Goal: Task Accomplishment & Management: Manage account settings

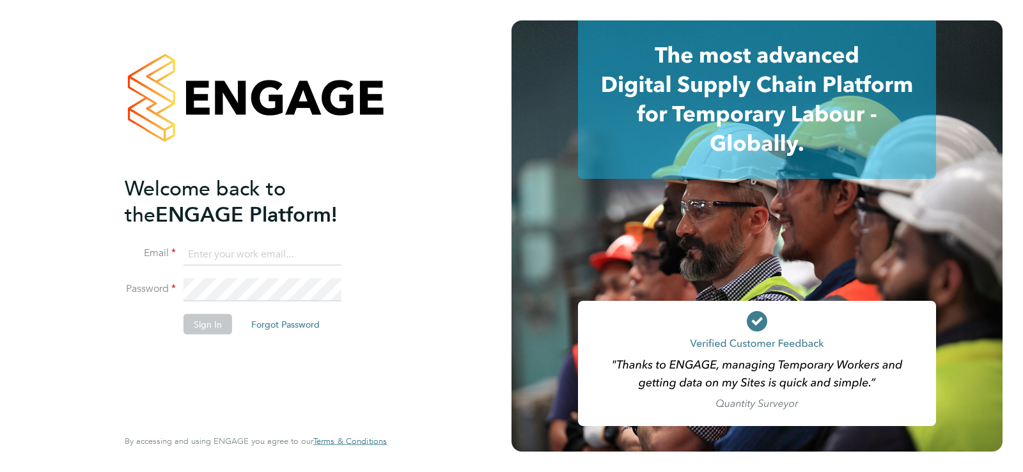
type input "[EMAIL_ADDRESS][DOMAIN_NAME]"
click at [196, 326] on button "Sign In" at bounding box center [207, 324] width 49 height 20
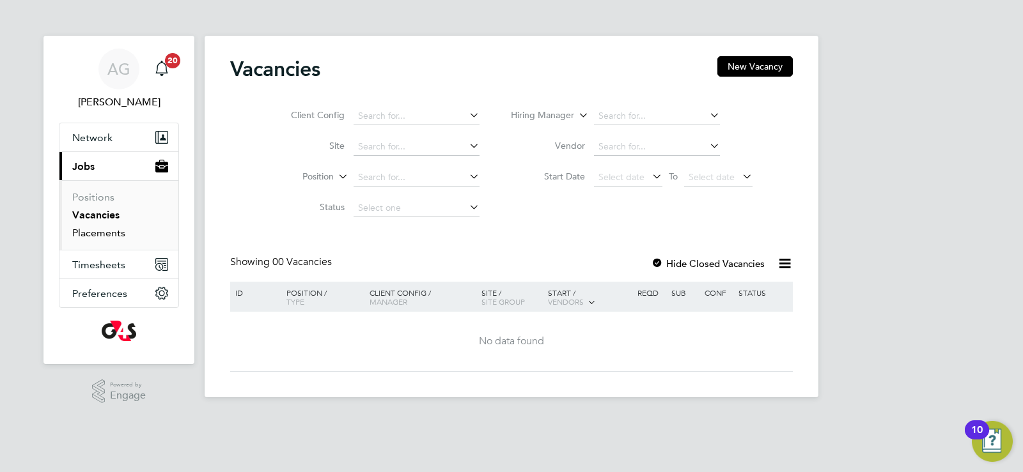
click at [88, 232] on link "Placements" at bounding box center [98, 233] width 53 height 12
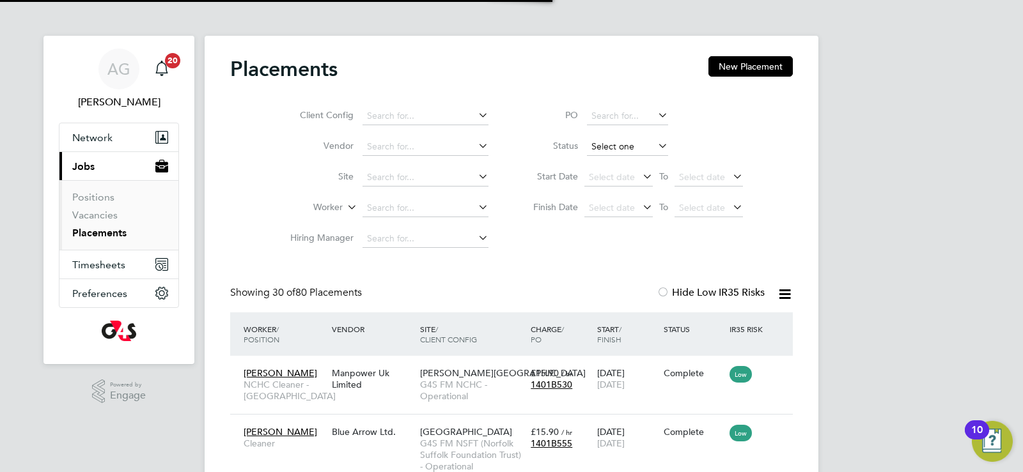
click at [610, 141] on input at bounding box center [627, 147] width 81 height 18
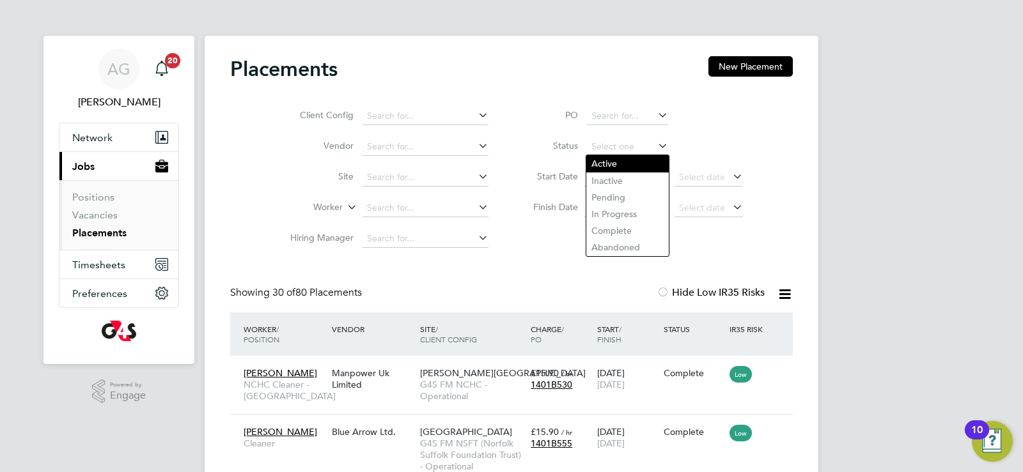
click at [606, 166] on li "Active" at bounding box center [627, 163] width 82 height 17
type input "Active"
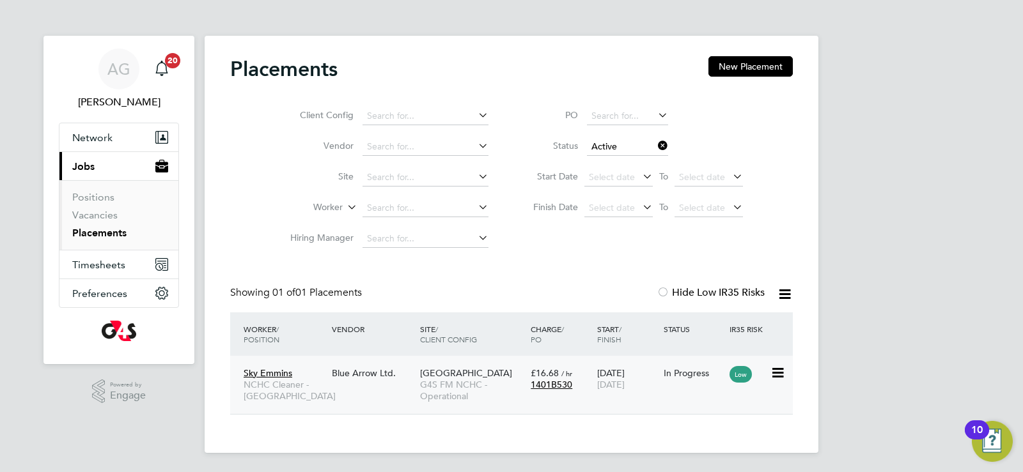
click at [474, 380] on span "G4S FM NCHC - Operational" at bounding box center [472, 390] width 104 height 23
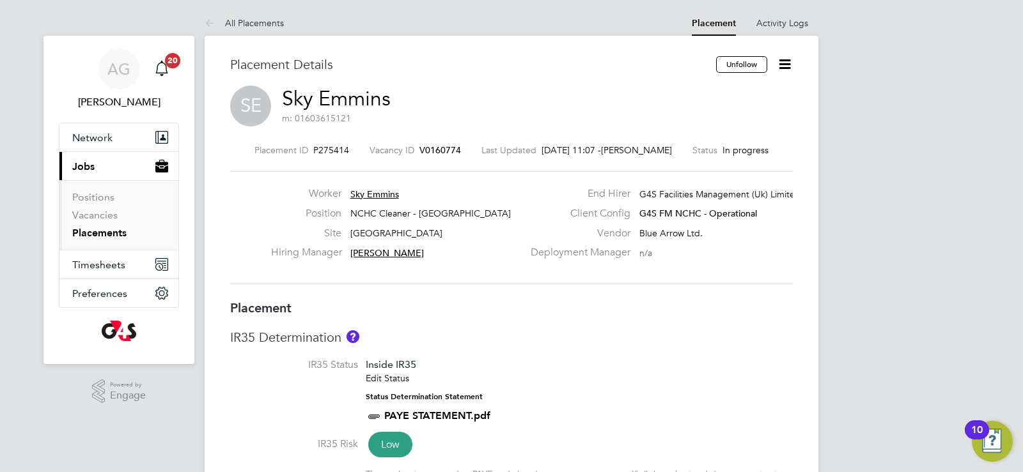
click at [782, 68] on icon at bounding box center [785, 64] width 16 height 16
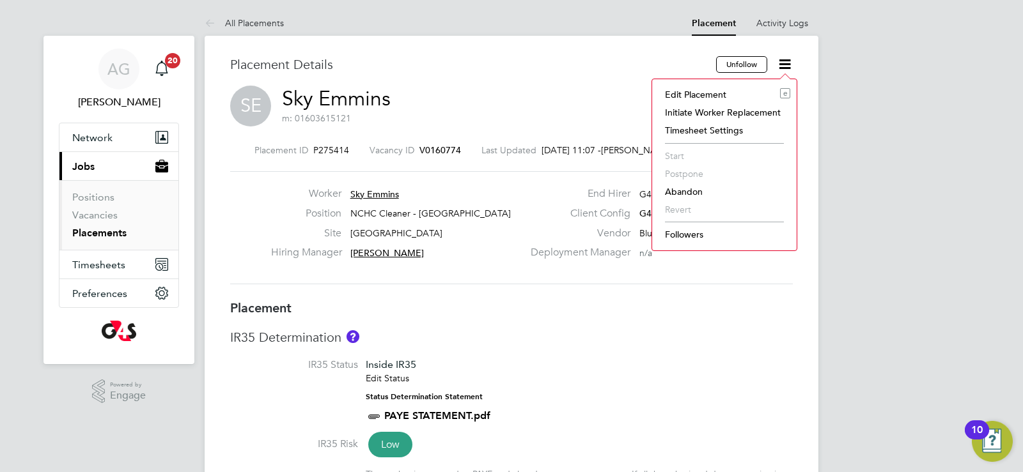
click at [706, 93] on li "Edit Placement e" at bounding box center [724, 95] width 132 height 18
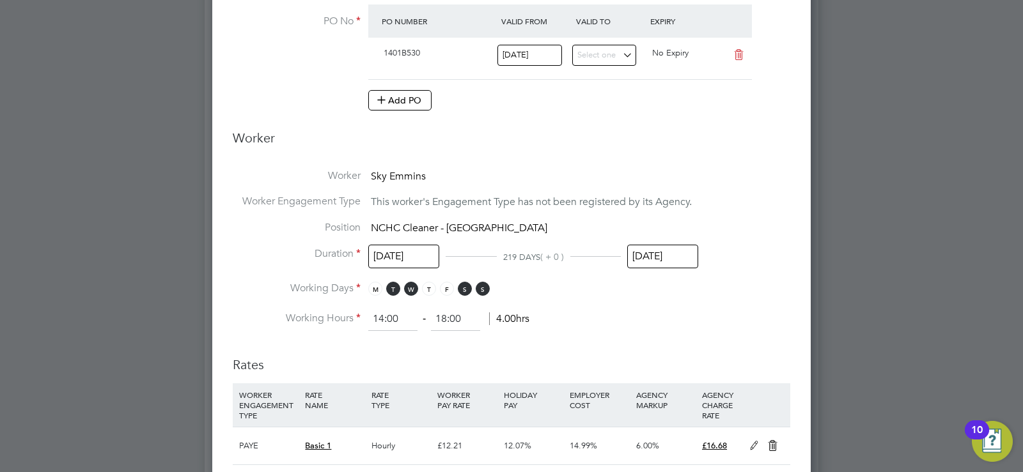
click at [656, 244] on li "Position NCHC Cleaner - [GEOGRAPHIC_DATA]" at bounding box center [511, 234] width 557 height 26
click at [657, 252] on input "[DATE]" at bounding box center [662, 257] width 71 height 24
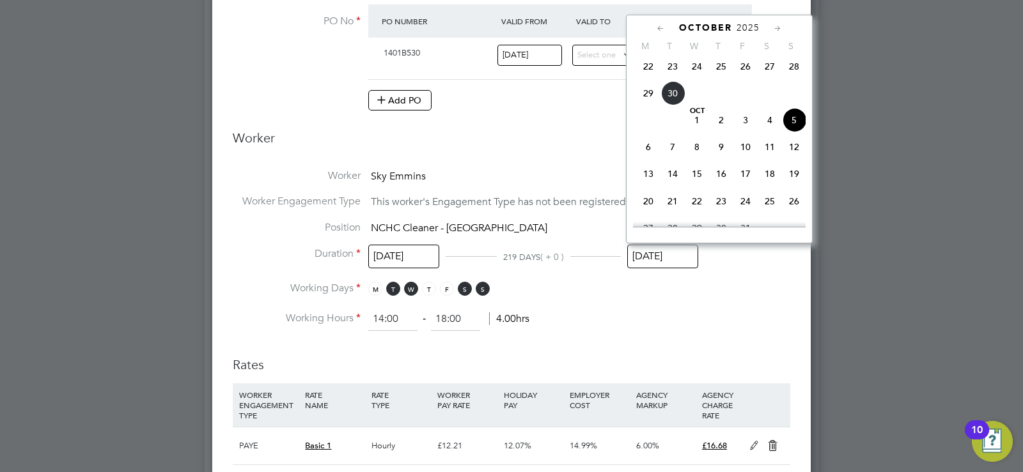
click at [796, 159] on span "12" at bounding box center [794, 147] width 24 height 24
type input "[DATE]"
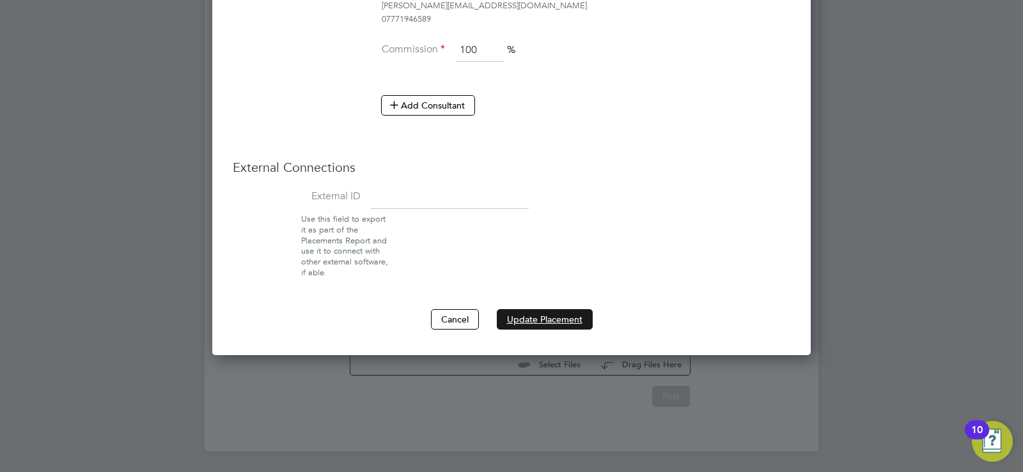
click at [561, 316] on button "Update Placement" at bounding box center [545, 319] width 96 height 20
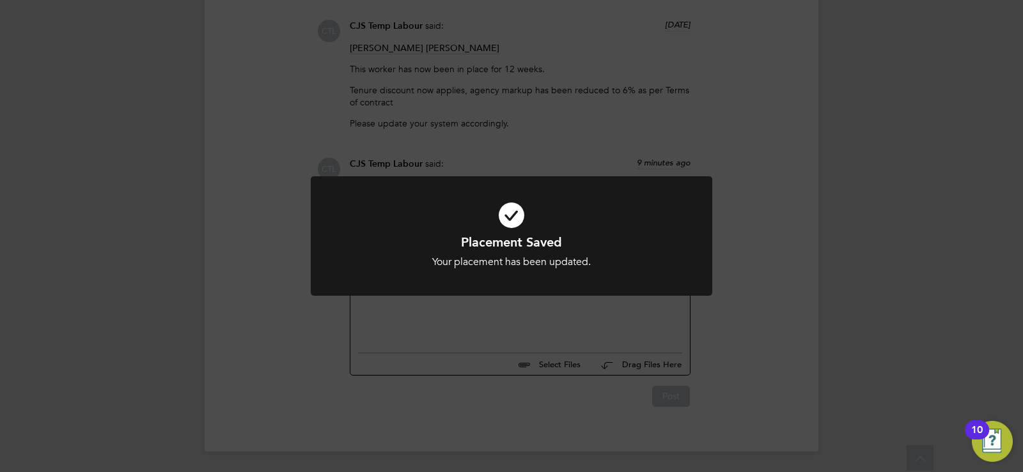
click at [412, 335] on div "Placement Saved Your placement has been updated. Cancel Okay" at bounding box center [511, 236] width 1023 height 472
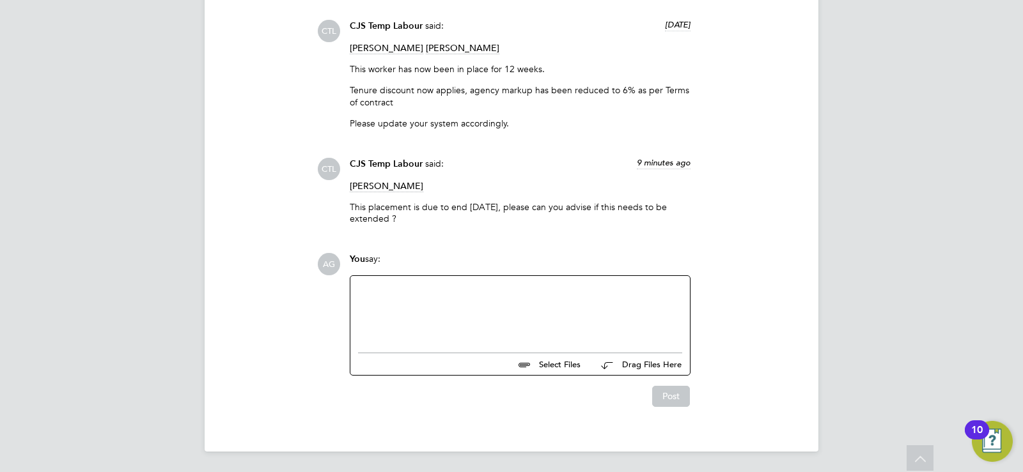
click at [403, 300] on div at bounding box center [520, 311] width 324 height 55
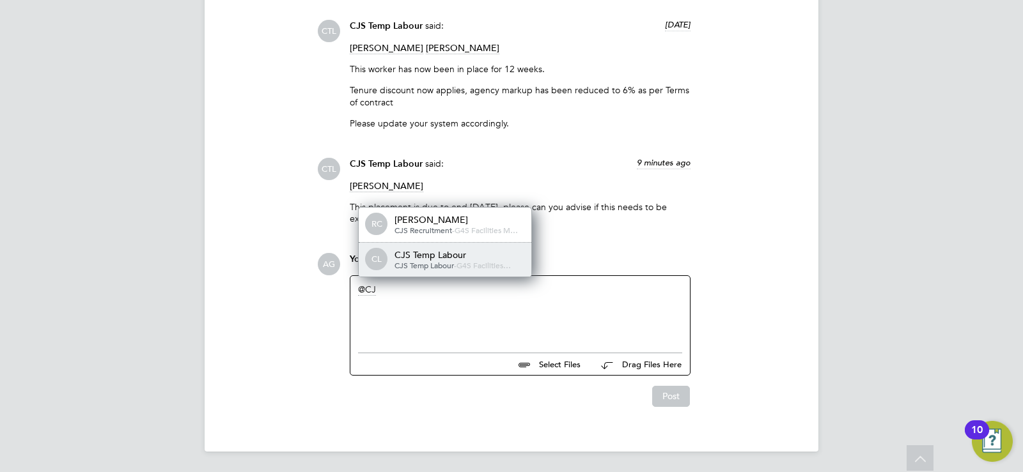
click at [423, 262] on span "CJS Temp Labour" at bounding box center [423, 265] width 59 height 10
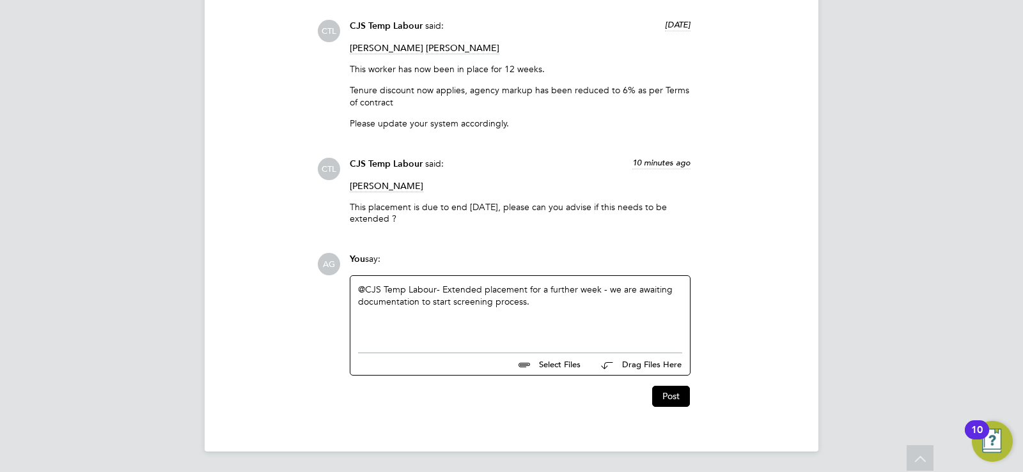
click at [431, 297] on div "@CJS Temp Labour ​ - Extended placement for a further week - we are awaiting do…" at bounding box center [520, 311] width 324 height 55
click at [545, 309] on div "@CJS Temp Labour ​ - Extended placement for a further week - we are awaiting do…" at bounding box center [520, 311] width 324 height 55
click at [679, 401] on button "Post" at bounding box center [671, 396] width 38 height 20
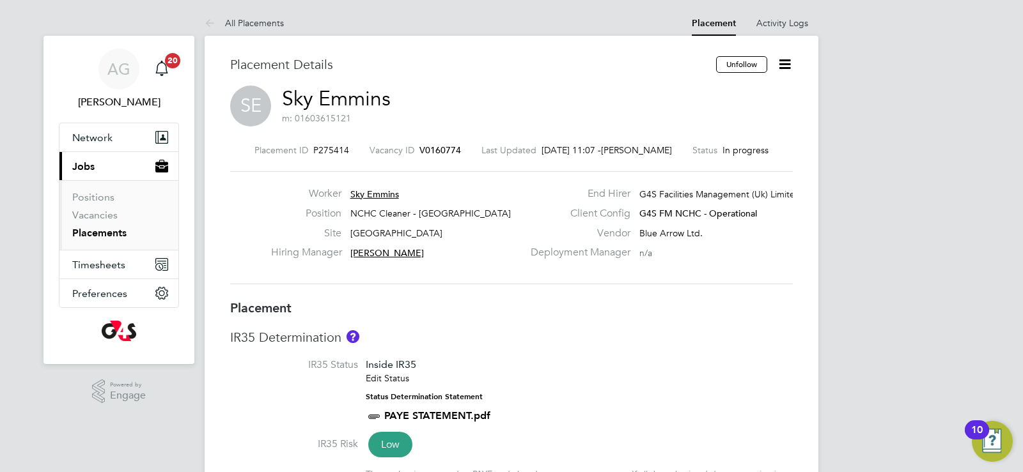
click at [96, 232] on link "Placements" at bounding box center [99, 233] width 54 height 12
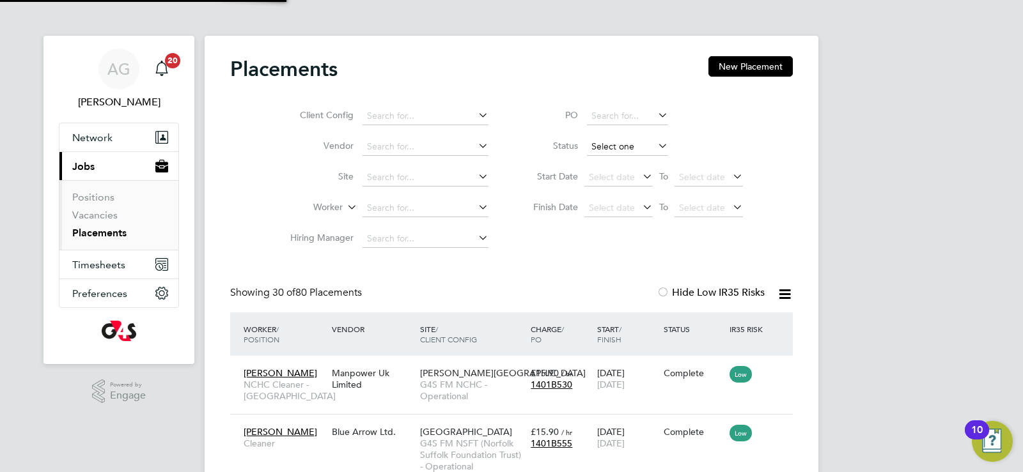
scroll to position [60, 111]
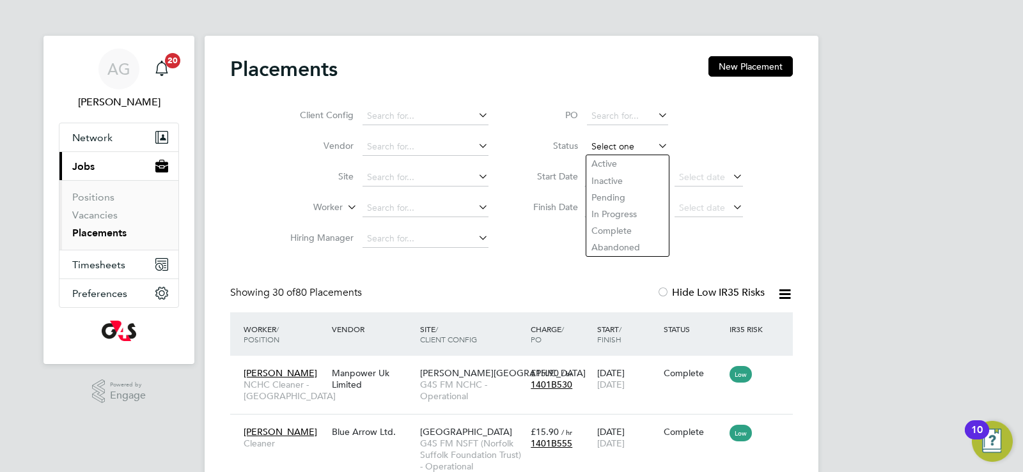
click at [602, 141] on input at bounding box center [627, 147] width 81 height 18
click at [605, 159] on li "Active" at bounding box center [627, 163] width 82 height 17
type input "Active"
